Goal: Task Accomplishment & Management: Manage account settings

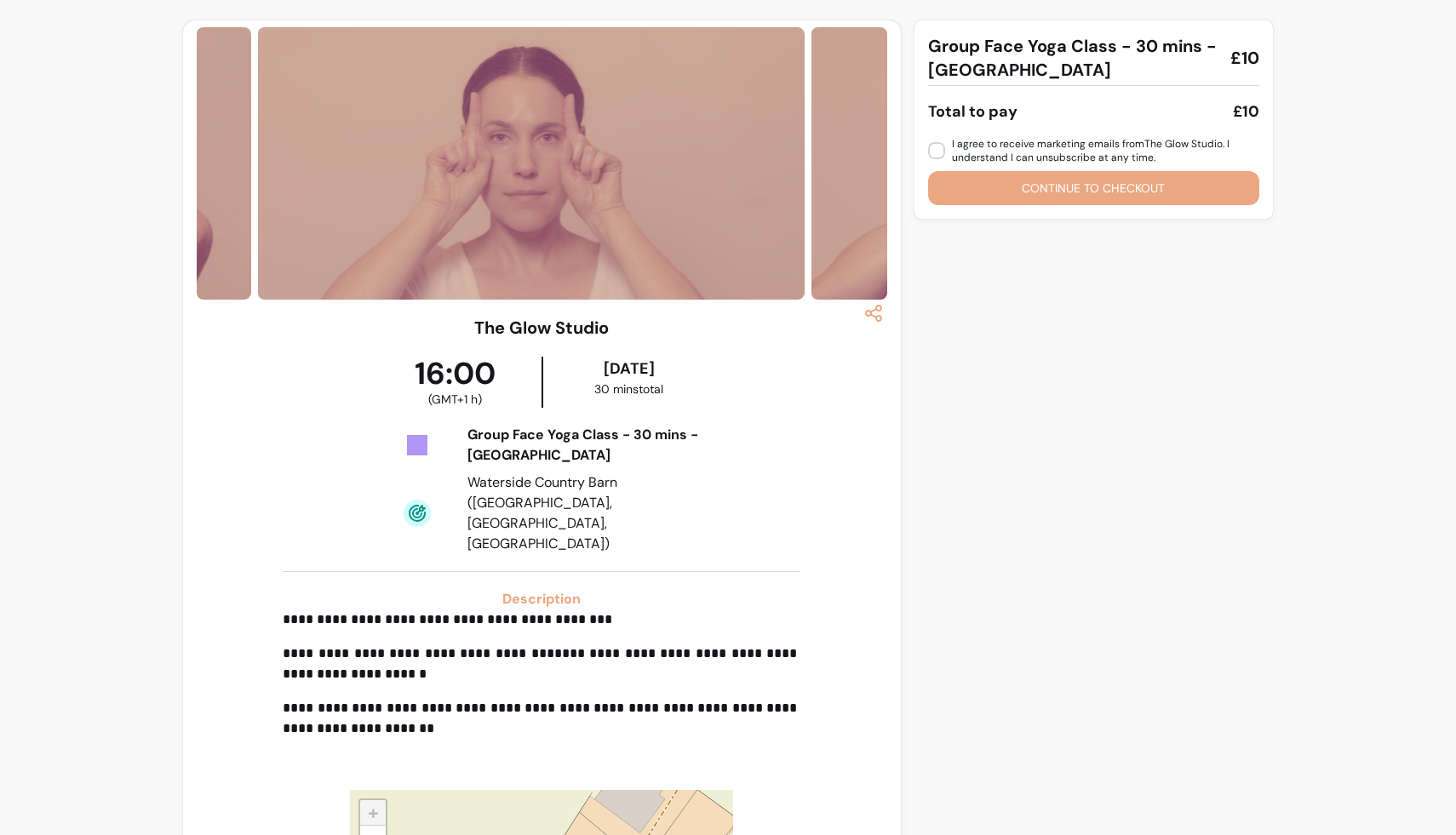
click at [73, 576] on div "**********" at bounding box center [728, 544] width 1456 height 1089
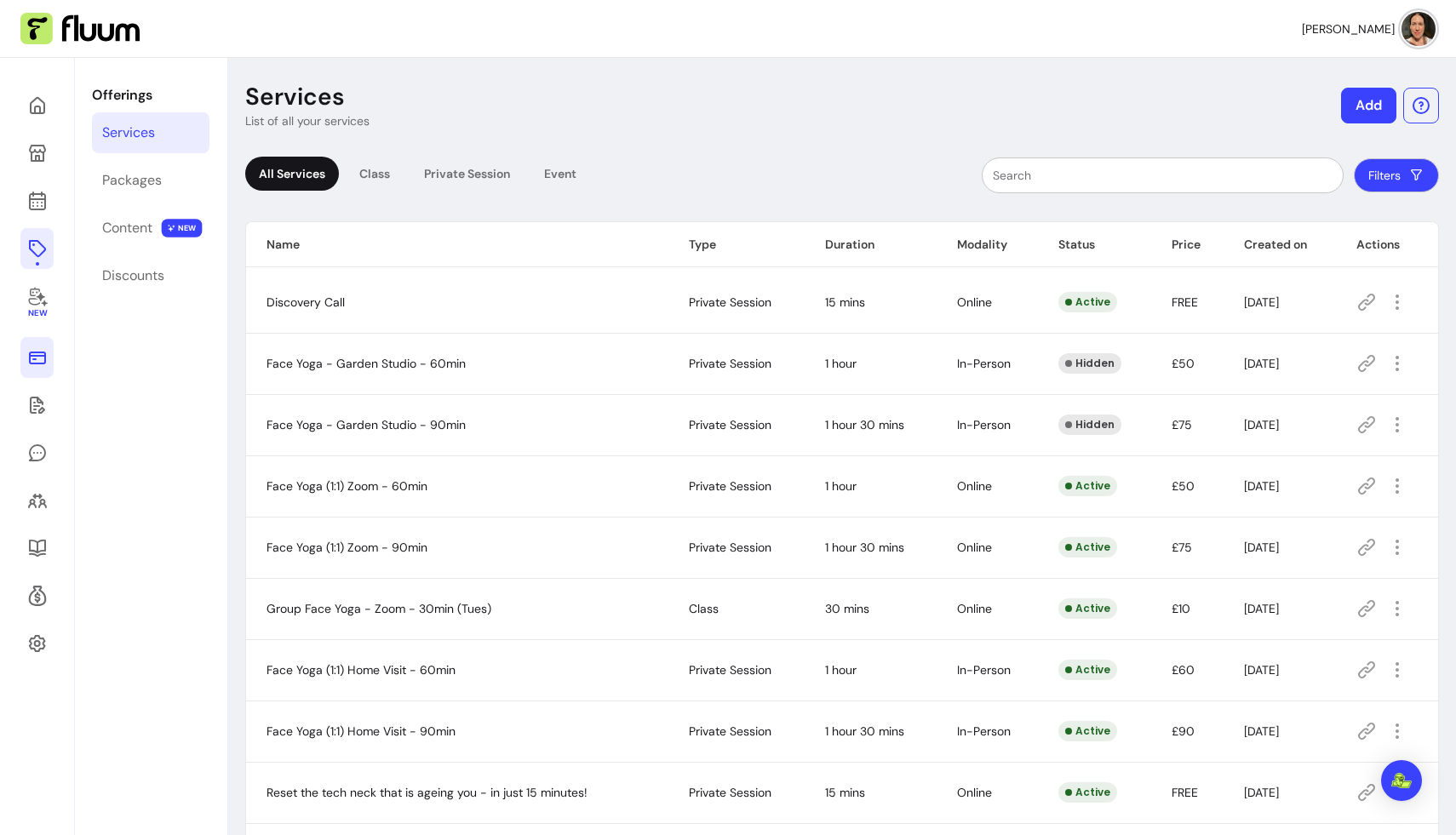
click at [39, 362] on icon at bounding box center [37, 358] width 17 height 12
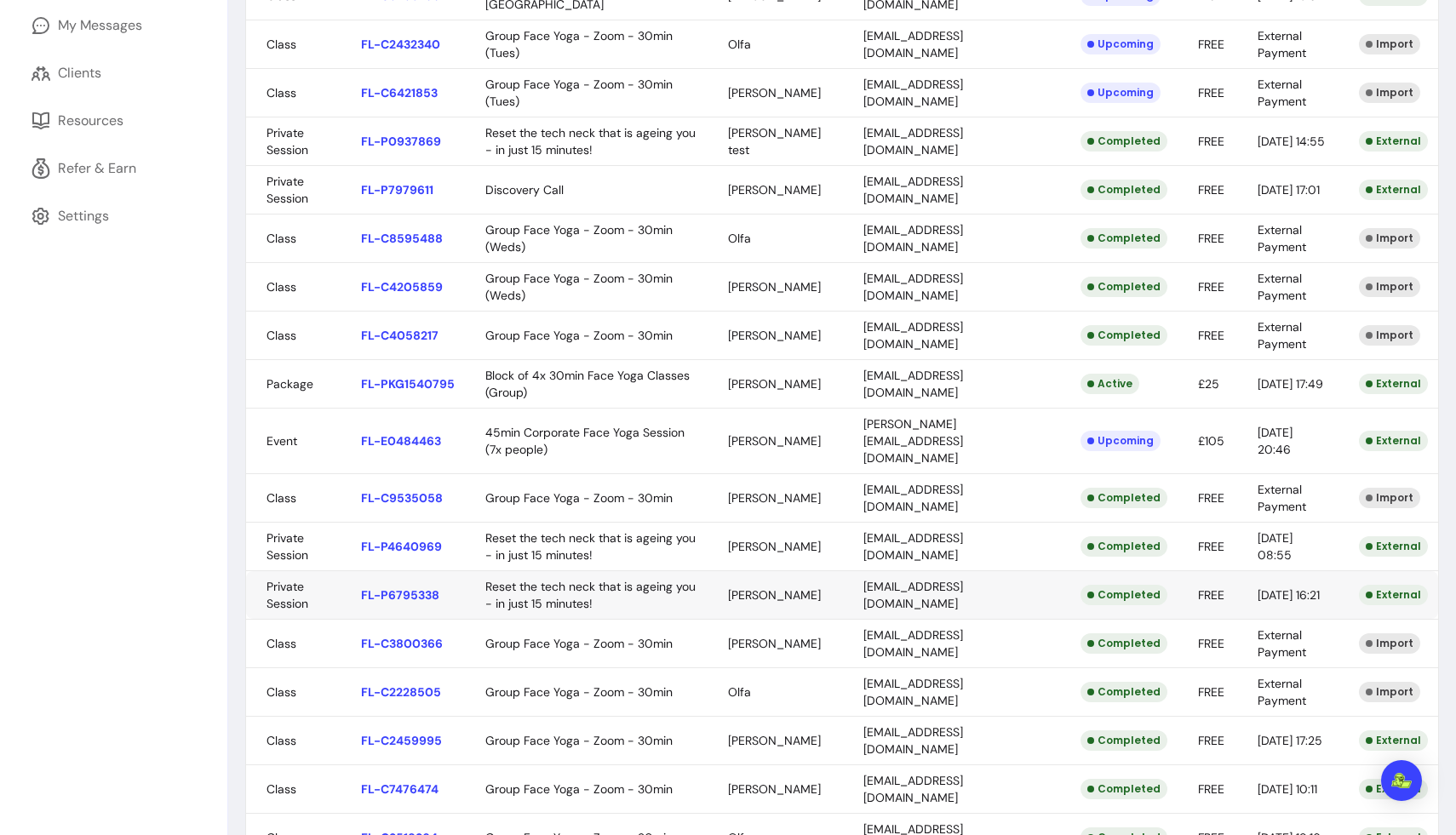
scroll to position [490, 0]
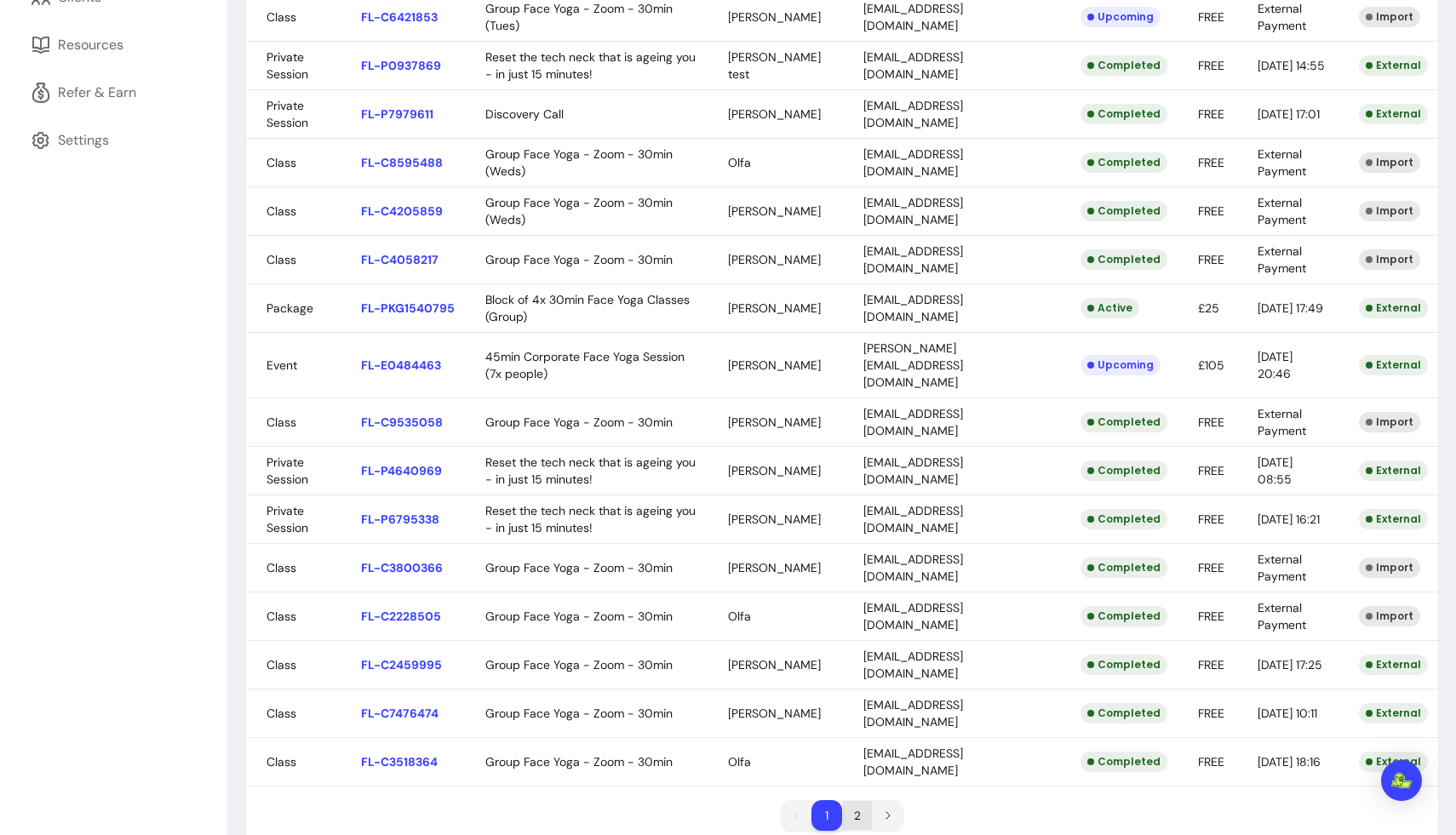
click at [857, 801] on li "2" at bounding box center [858, 816] width 30 height 30
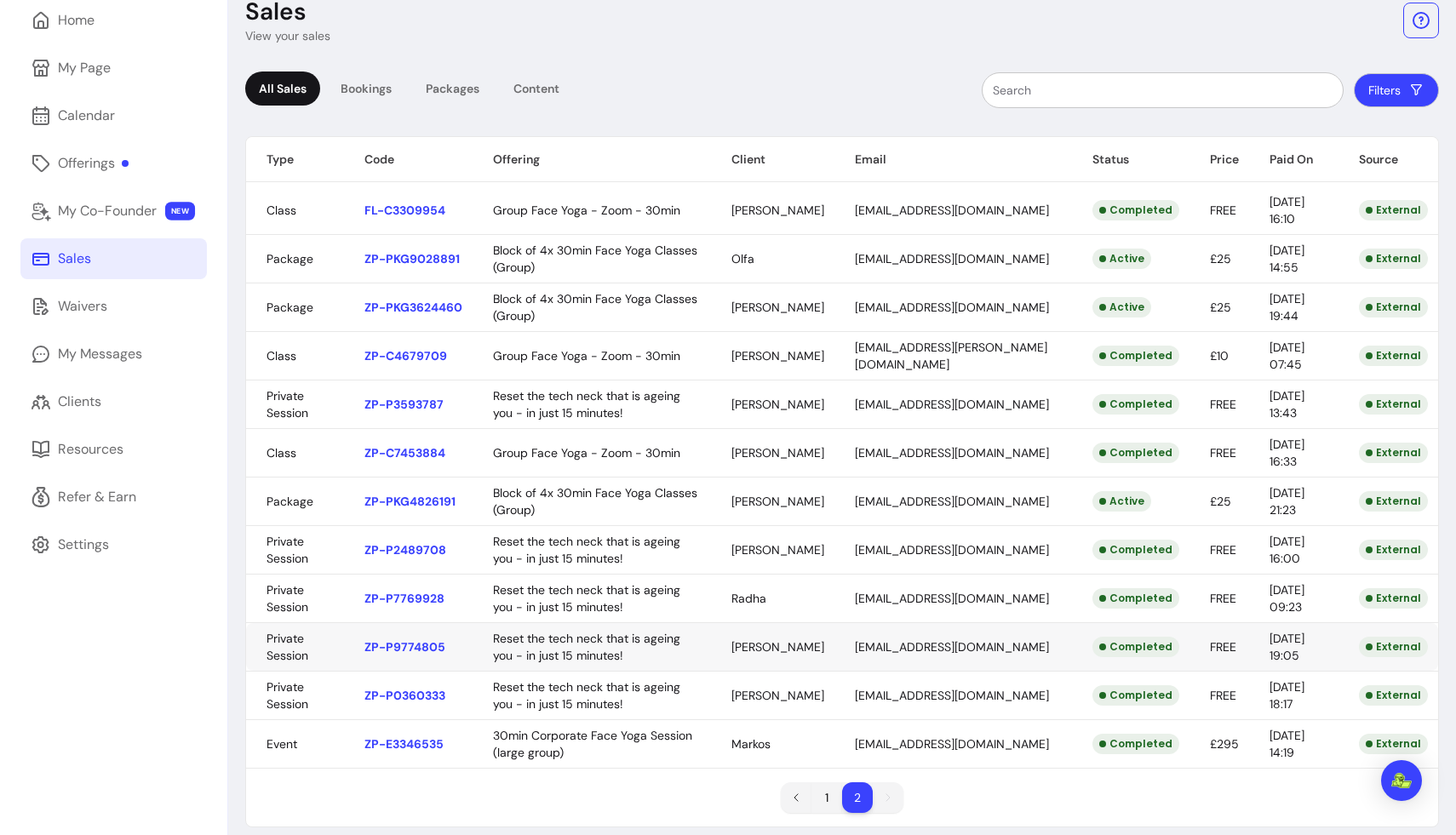
scroll to position [83, 0]
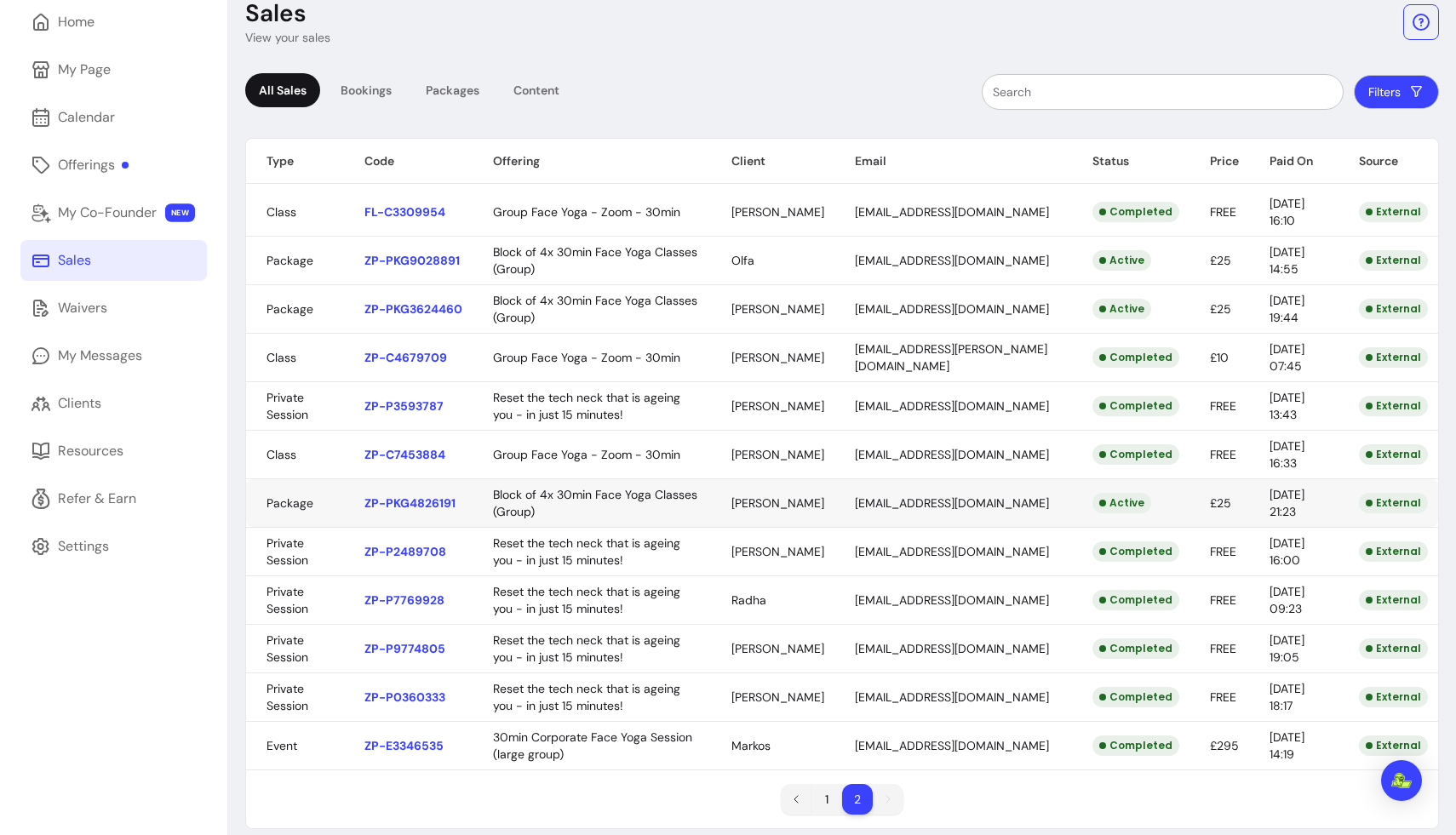
click at [762, 498] on body "JENNIFER W. Home My Page Calendar Offerings My Co-Founder NEW Sales Waivers My …" at bounding box center [728, 417] width 1456 height 835
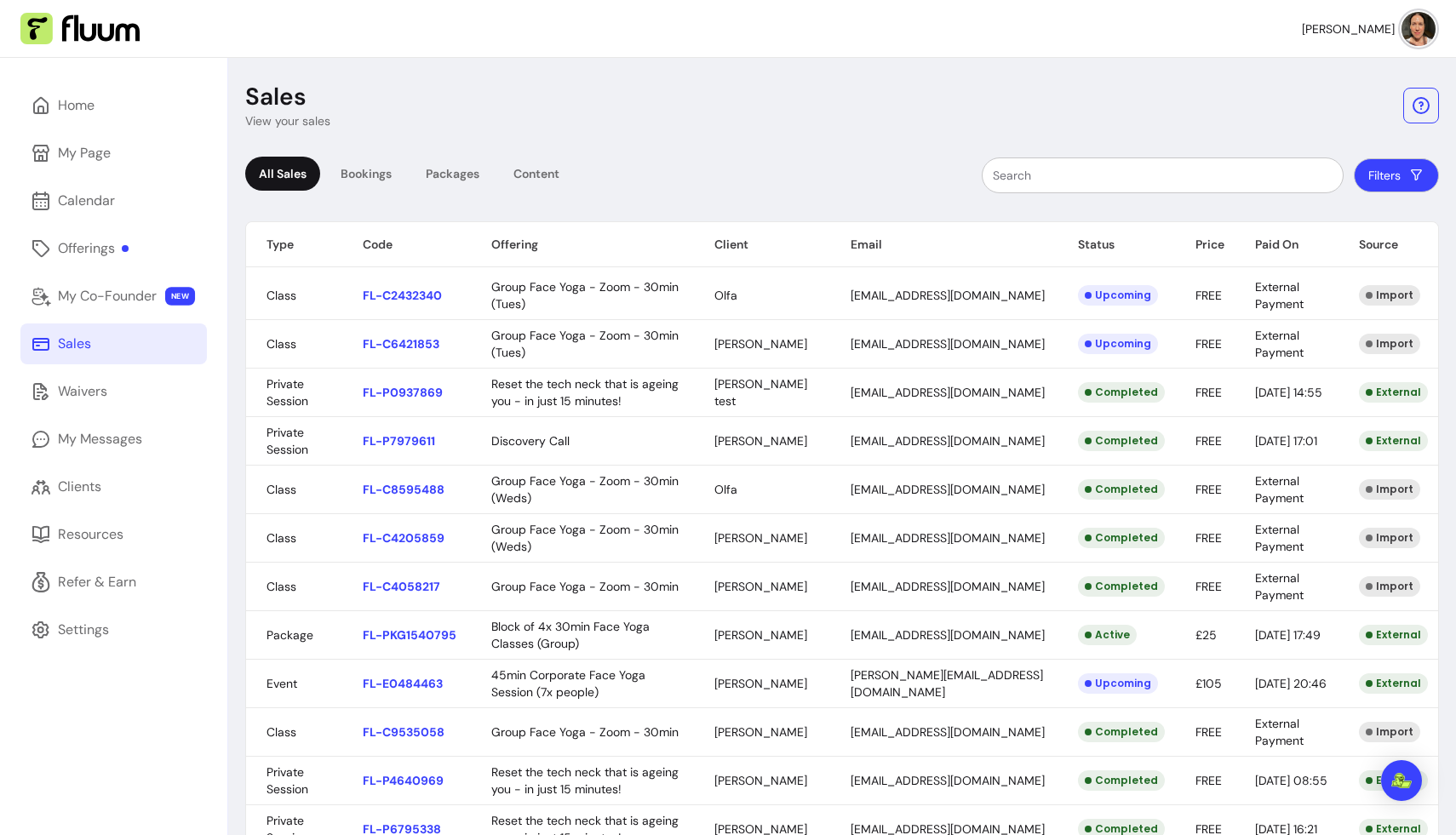
scroll to position [42, 0]
